Goal: Task Accomplishment & Management: Complete application form

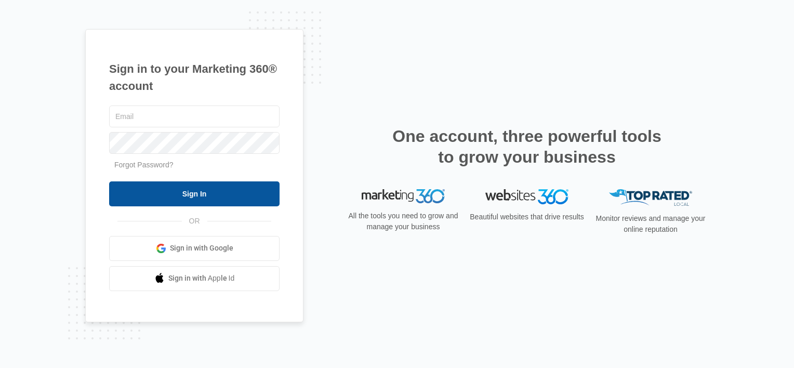
type input "[EMAIL_ADDRESS][DOMAIN_NAME]"
click at [258, 189] on input "Sign In" at bounding box center [194, 193] width 171 height 25
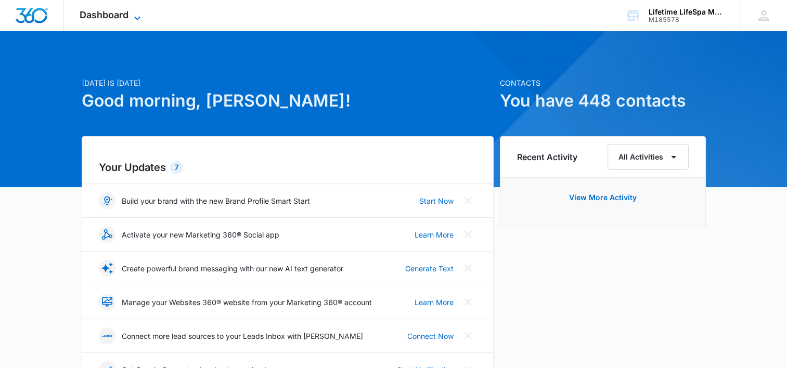
click at [125, 15] on span "Dashboard" at bounding box center [104, 14] width 49 height 11
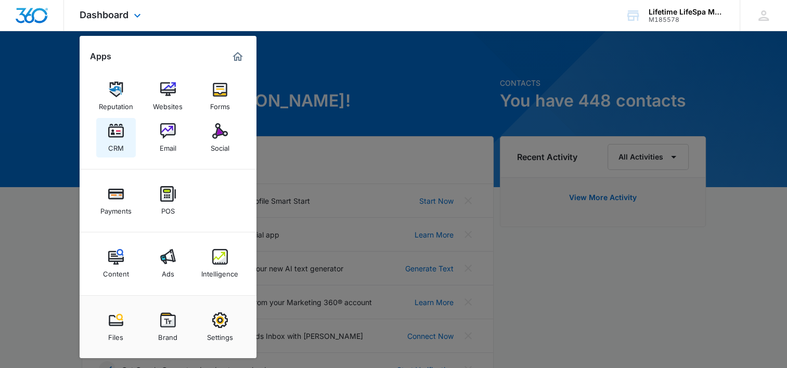
click at [119, 134] on img at bounding box center [116, 131] width 16 height 16
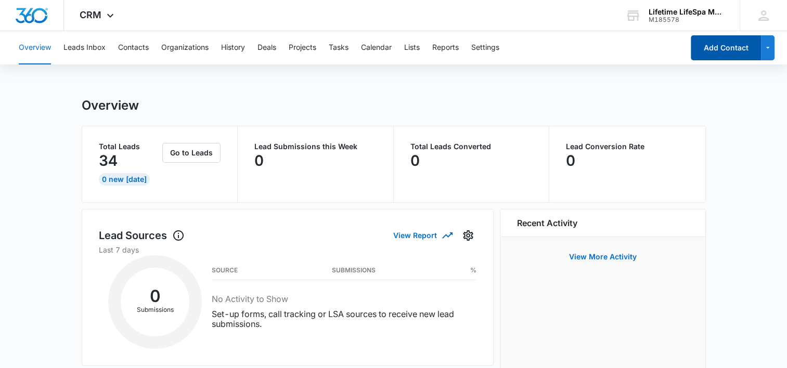
click at [726, 53] on button "Add Contact" at bounding box center [725, 47] width 70 height 25
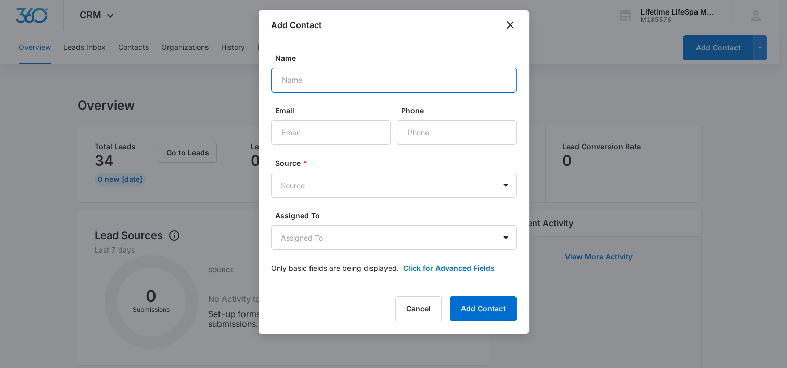
click at [330, 77] on input "Name" at bounding box center [393, 80] width 245 height 25
type input "[PERSON_NAME]"
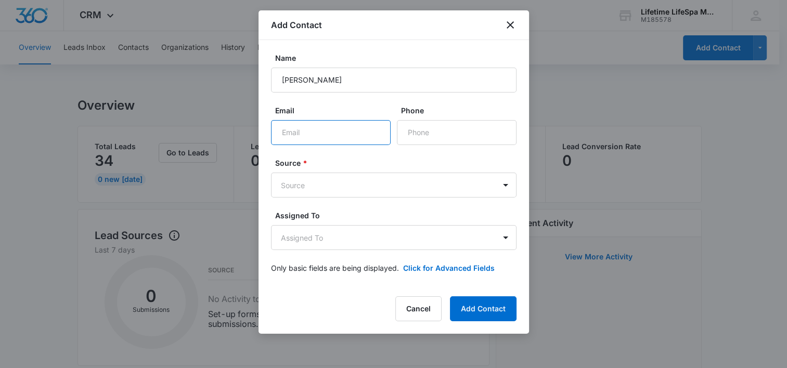
click at [312, 133] on input "Email" at bounding box center [331, 132] width 120 height 25
type input "[EMAIL_ADDRESS][DOMAIN_NAME]"
click at [445, 135] on input "Phone" at bounding box center [457, 132] width 120 height 25
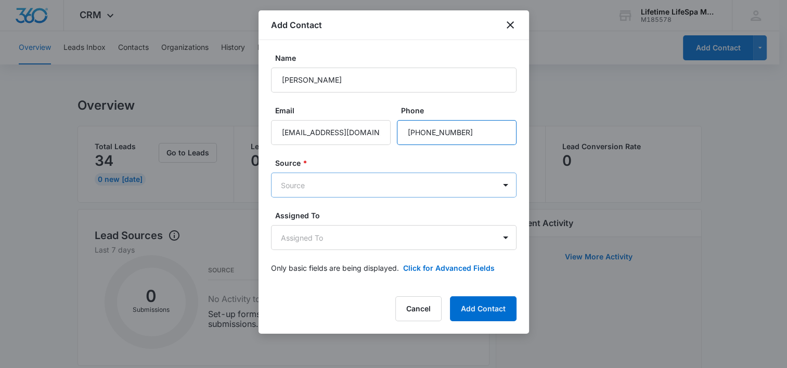
type input "[PHONE_NUMBER]"
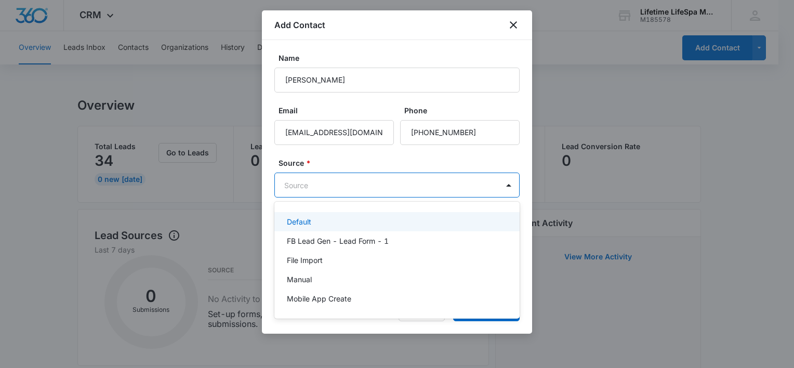
click at [486, 181] on body "CRM Apps Reputation Websites Forms CRM Email Social Payments POS Content Ads In…" at bounding box center [397, 184] width 794 height 368
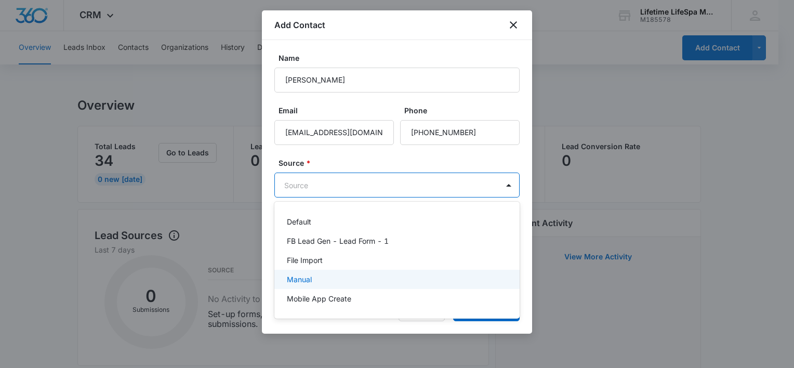
click at [445, 274] on div "Manual" at bounding box center [396, 279] width 218 height 11
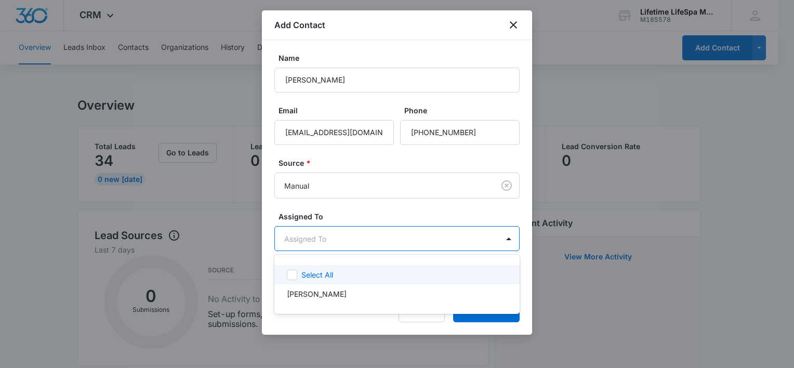
click at [437, 239] on body "CRM Apps Reputation Websites Forms CRM Email Social Payments POS Content Ads In…" at bounding box center [397, 184] width 794 height 368
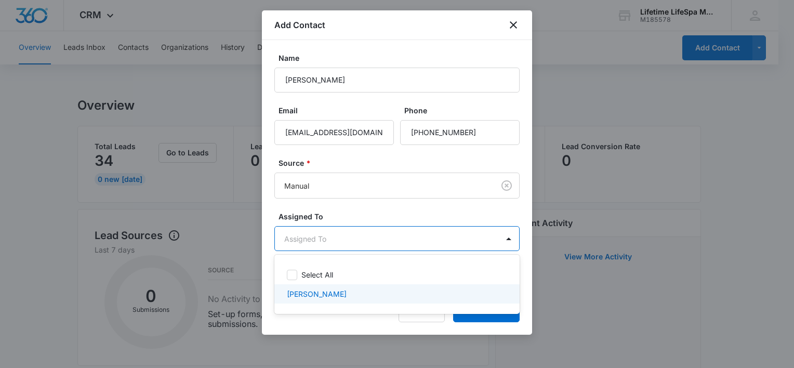
click at [428, 293] on div "[PERSON_NAME]" at bounding box center [396, 294] width 218 height 11
click at [474, 320] on div at bounding box center [397, 184] width 794 height 368
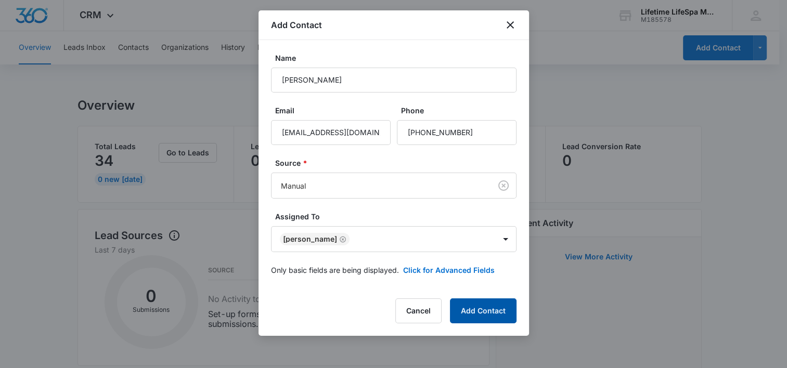
click at [476, 313] on button "Add Contact" at bounding box center [483, 310] width 67 height 25
